Goal: Task Accomplishment & Management: Manage account settings

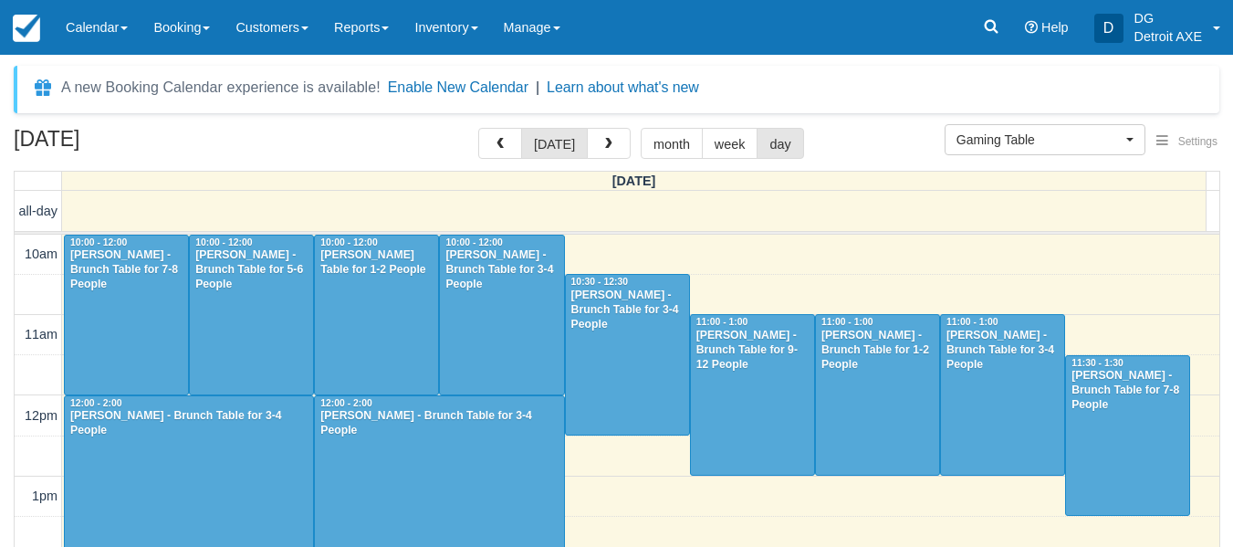
select select "6"
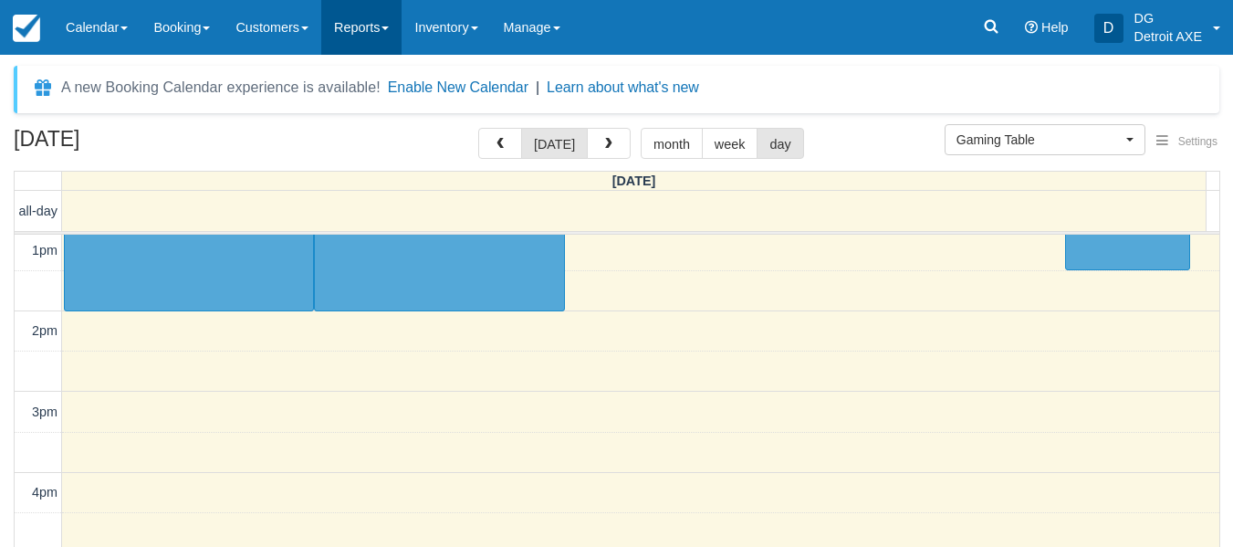
click at [351, 34] on link "Reports" at bounding box center [361, 27] width 80 height 55
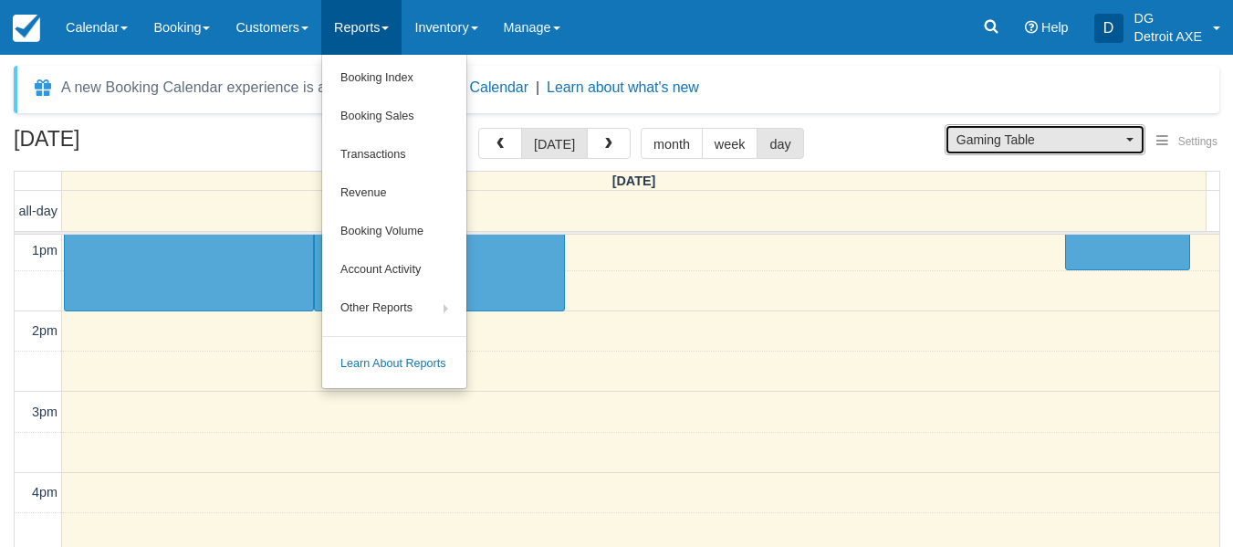
click at [1089, 149] on button "Gaming Table" at bounding box center [1045, 139] width 201 height 31
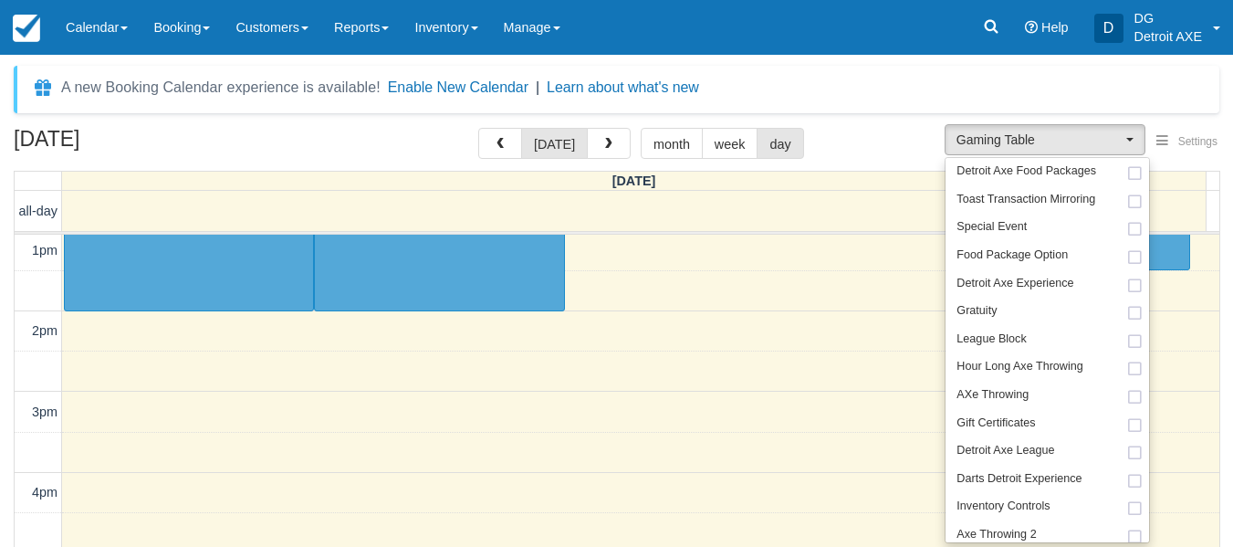
select select
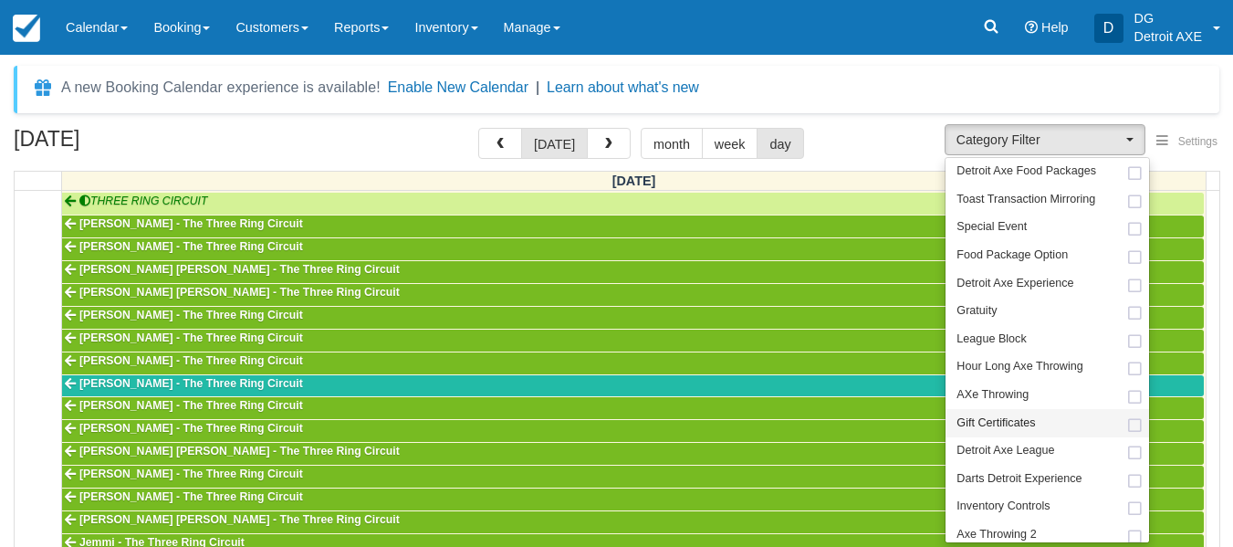
scroll to position [110, 0]
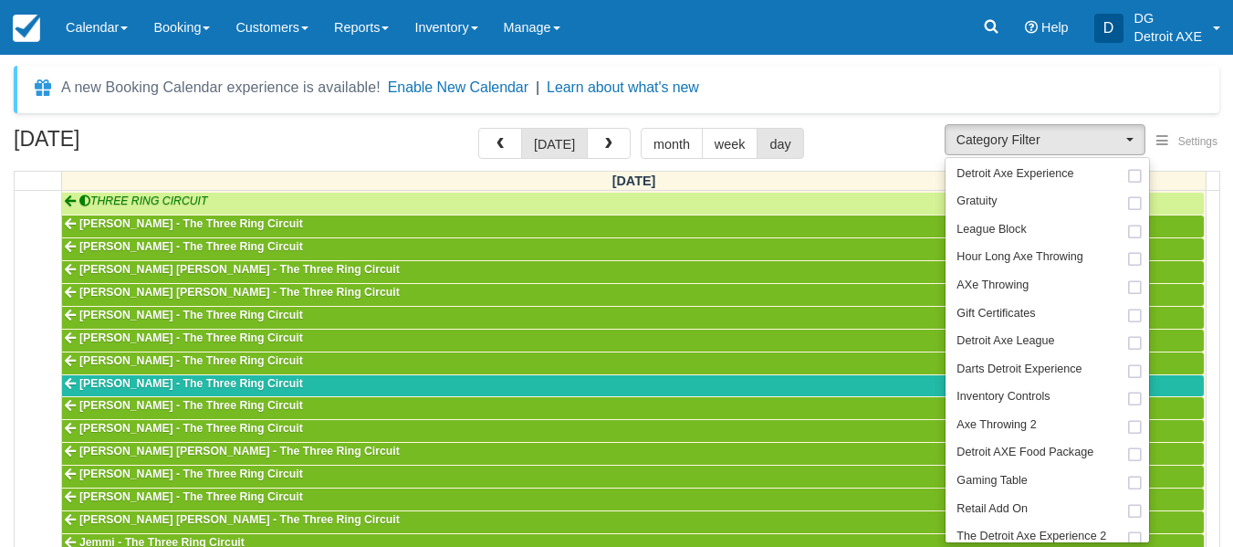
click at [886, 142] on div "October 12, 2025 today month week day" at bounding box center [617, 147] width 1206 height 39
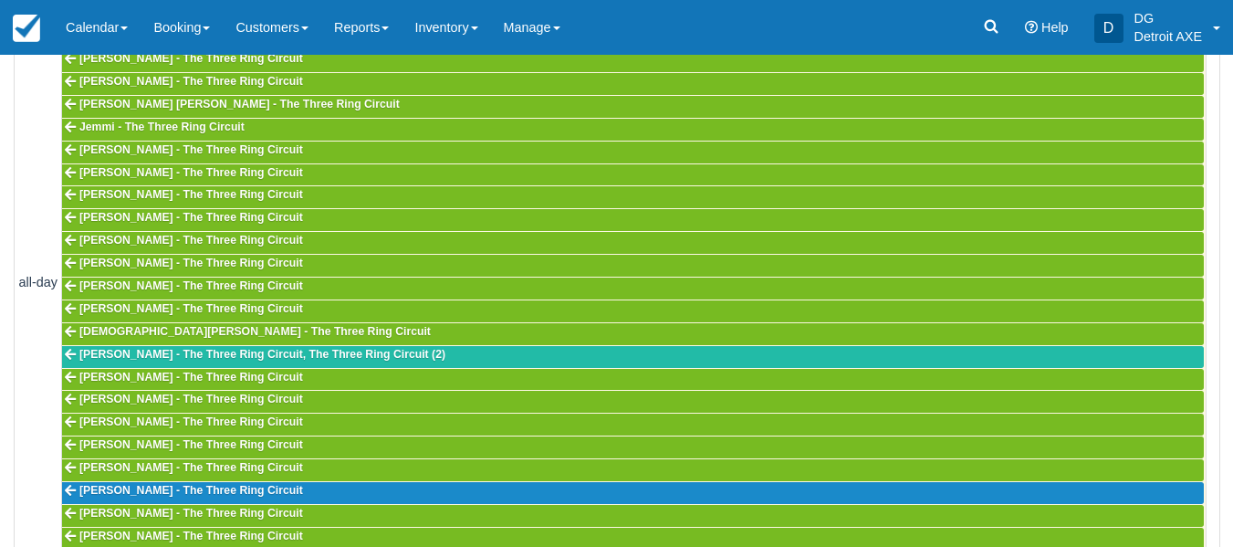
scroll to position [611, 0]
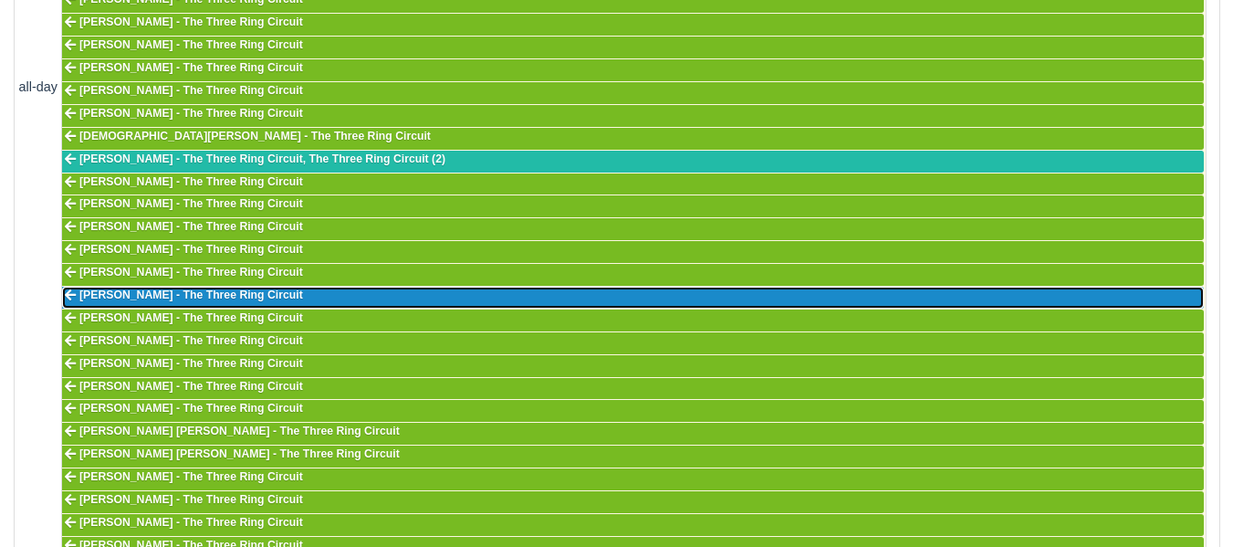
click at [280, 294] on span "Patricia Graham - The Three Ring Circuit" at bounding box center [191, 294] width 224 height 13
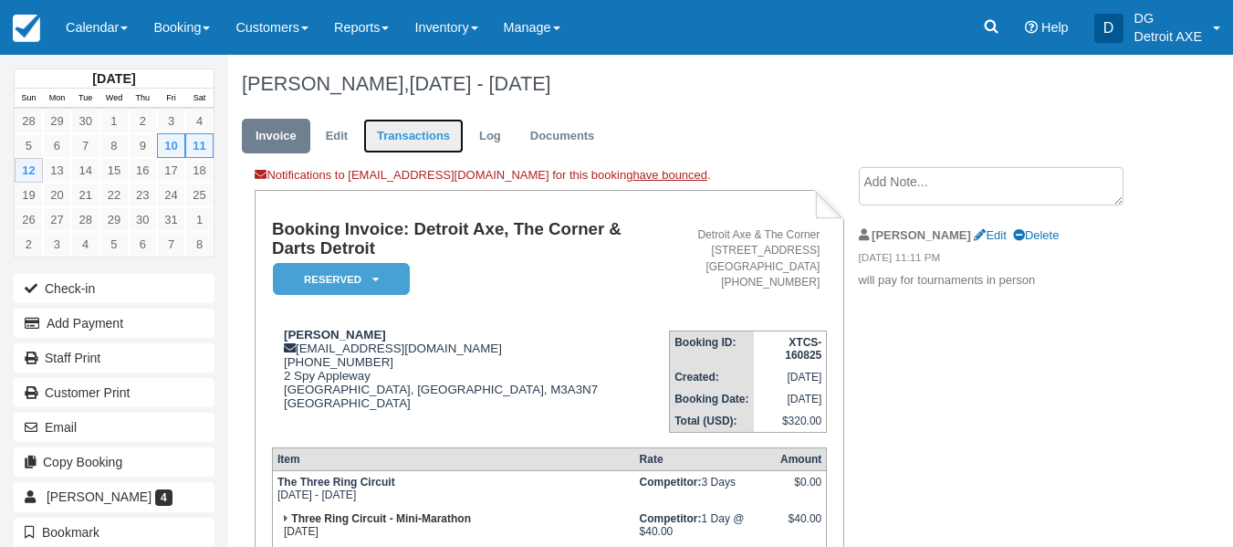
click at [454, 142] on link "Transactions" at bounding box center [413, 137] width 100 height 36
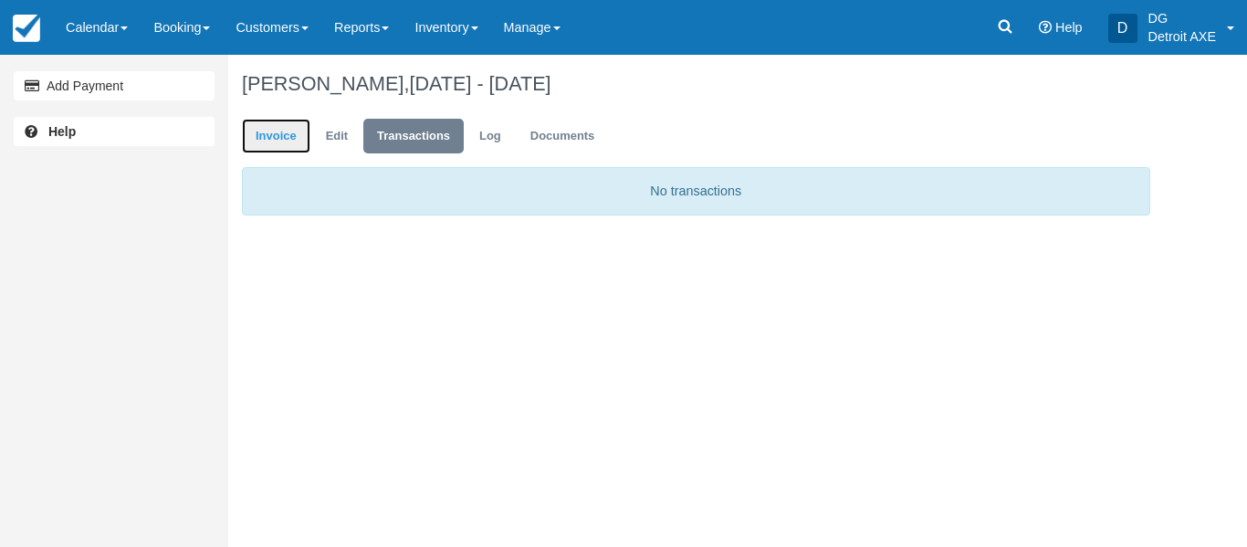
click at [272, 122] on link "Invoice" at bounding box center [276, 137] width 68 height 36
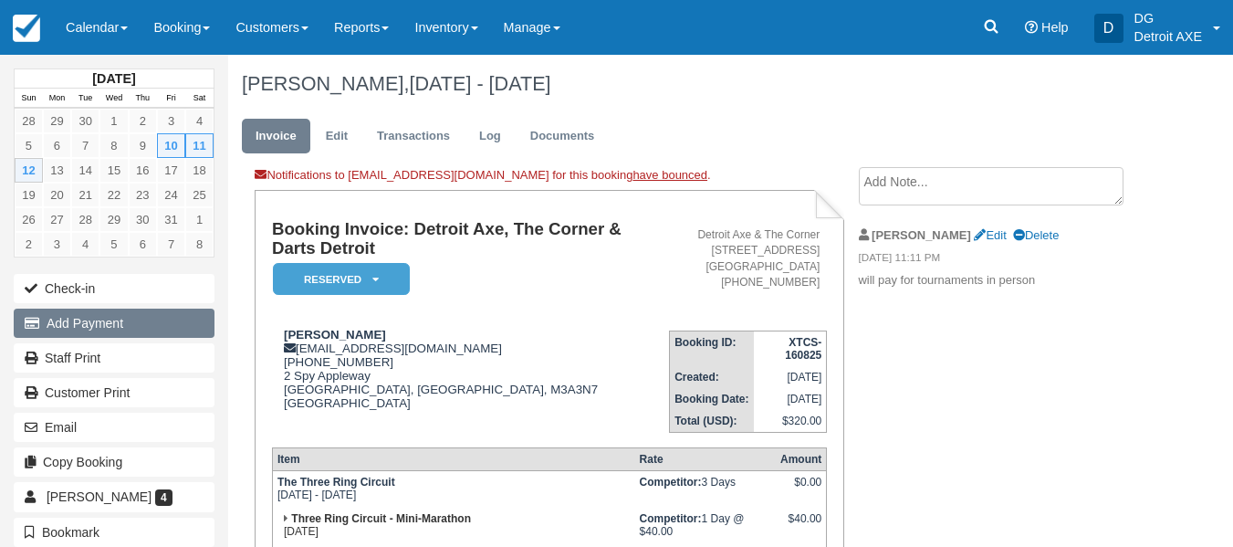
click at [130, 310] on button "Add Payment" at bounding box center [114, 323] width 201 height 29
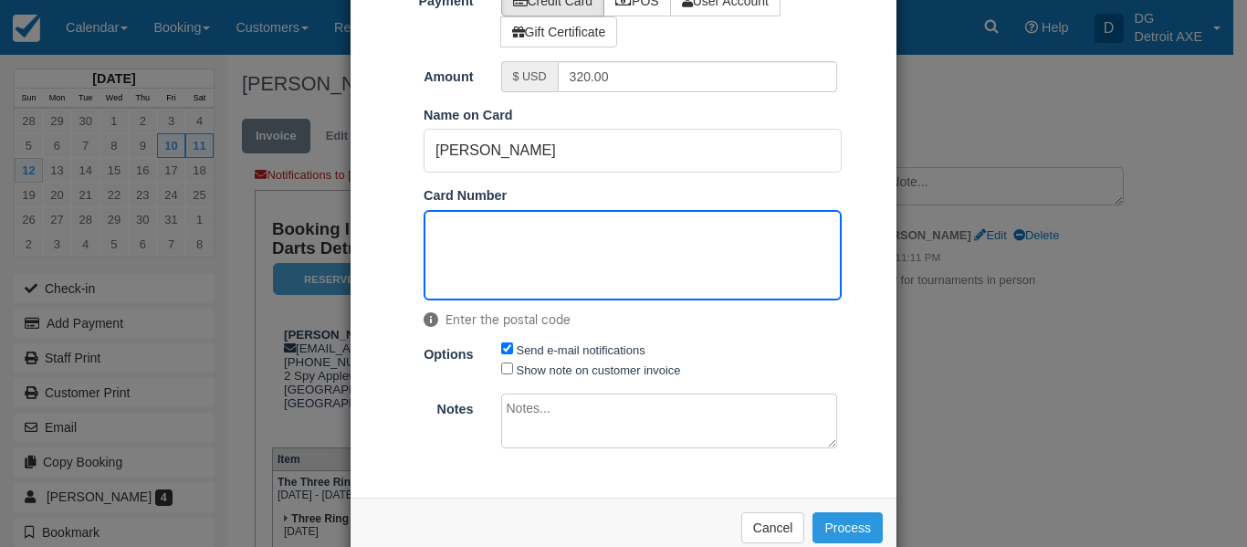
scroll to position [110, 0]
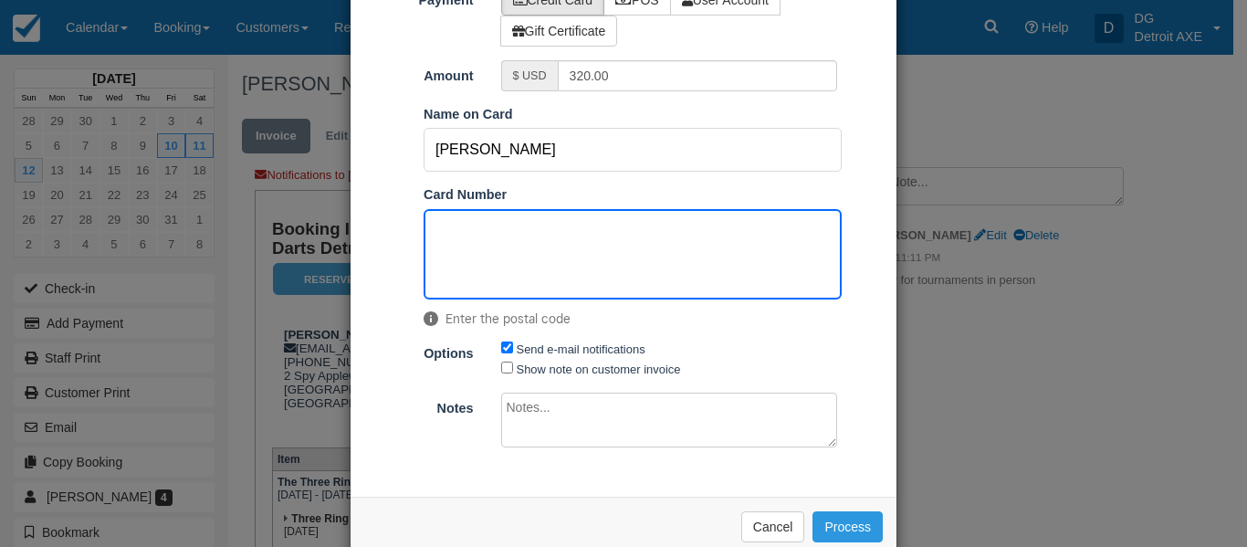
click at [456, 155] on input "[PERSON_NAME]" at bounding box center [633, 150] width 418 height 44
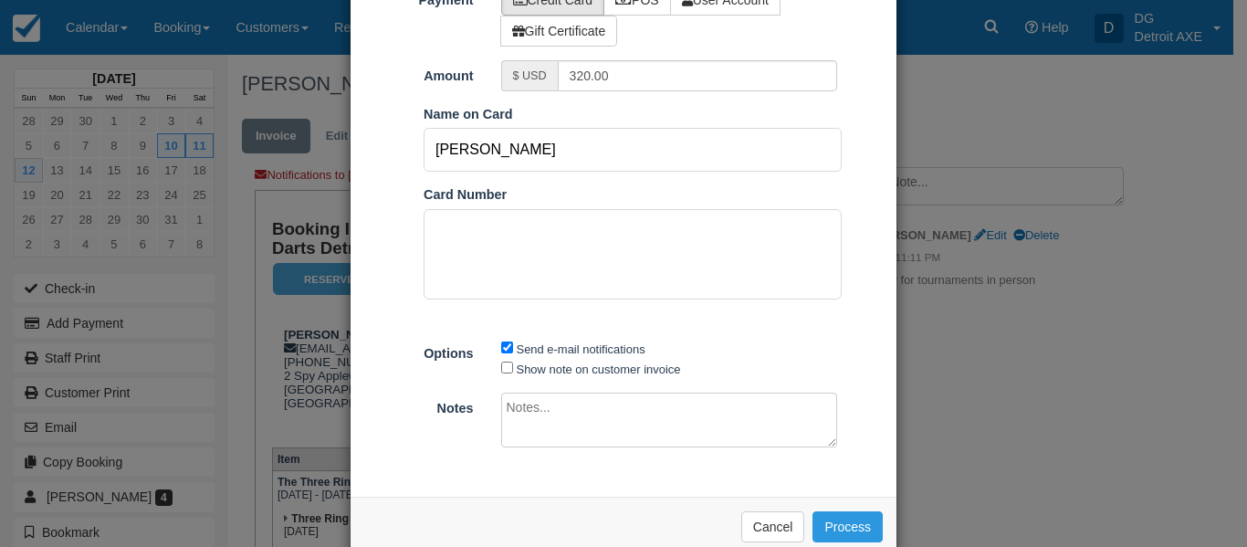
click at [456, 155] on input "[PERSON_NAME]" at bounding box center [633, 150] width 418 height 44
type input "j"
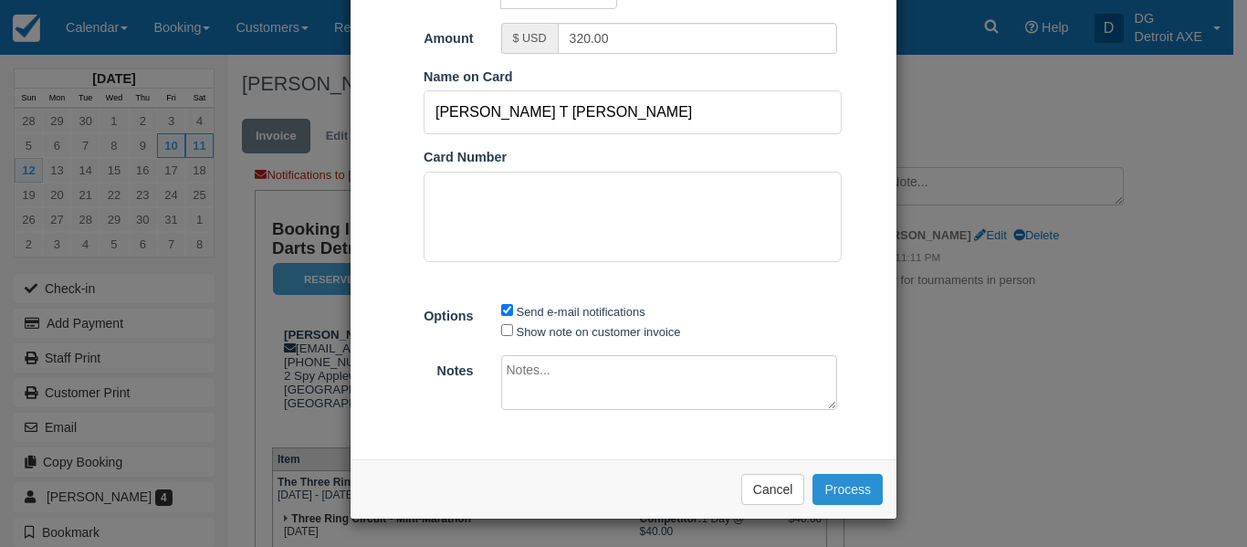
type input "Jed Paul T Delos Reyes"
click at [847, 484] on button "Process" at bounding box center [847, 489] width 70 height 31
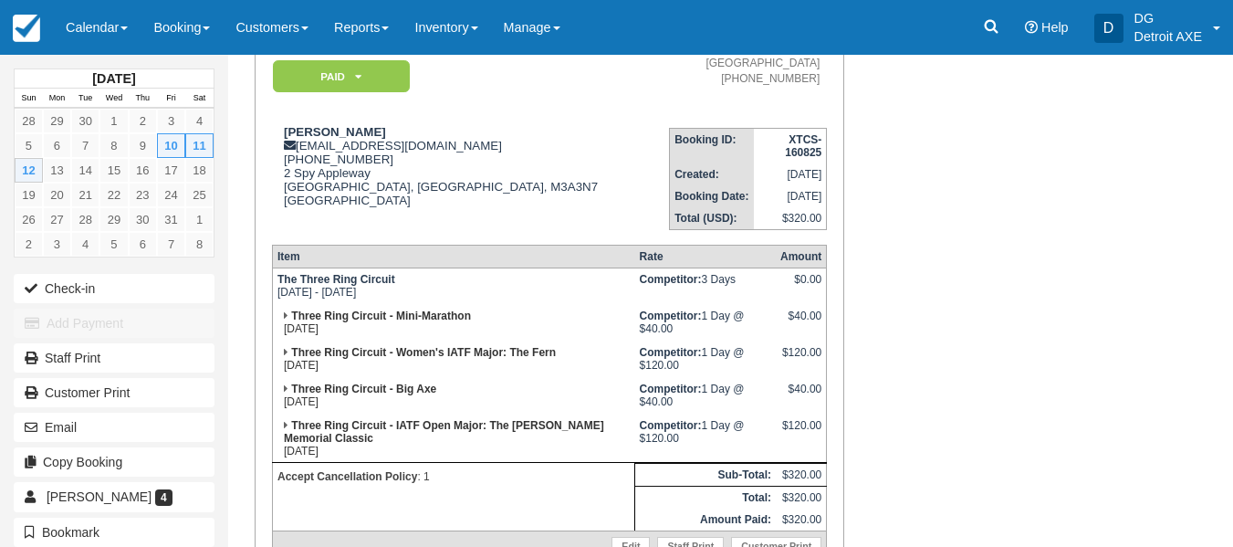
scroll to position [271, 0]
